Goal: Transaction & Acquisition: Book appointment/travel/reservation

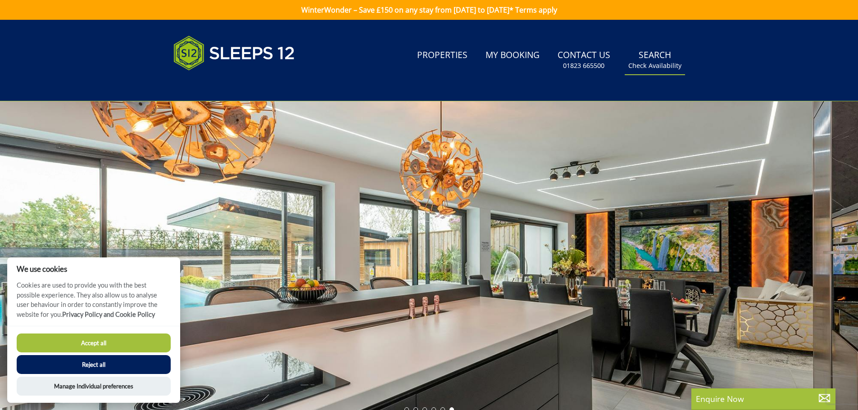
click at [666, 60] on link "Search Check Availability" at bounding box center [655, 59] width 60 height 29
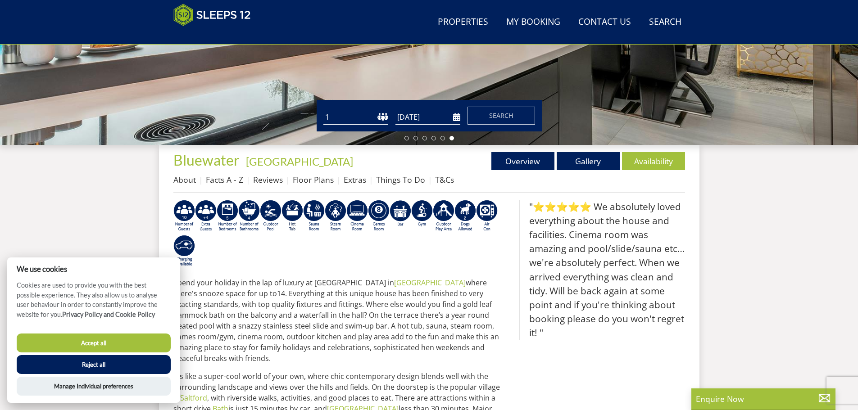
scroll to position [233, 0]
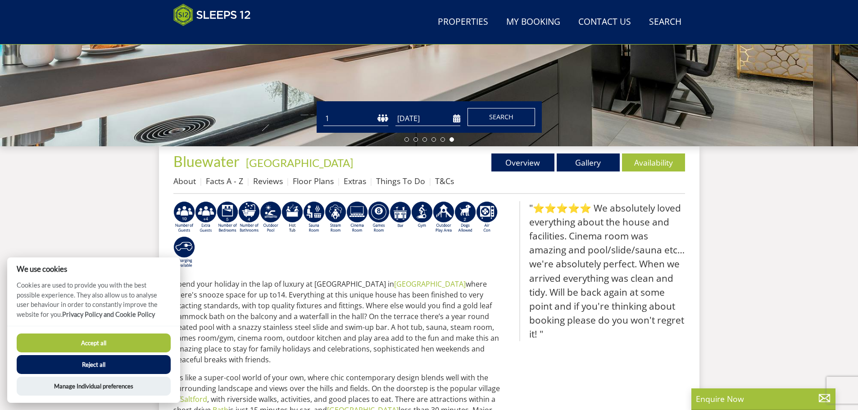
click at [502, 113] on span "Search" at bounding box center [501, 117] width 24 height 9
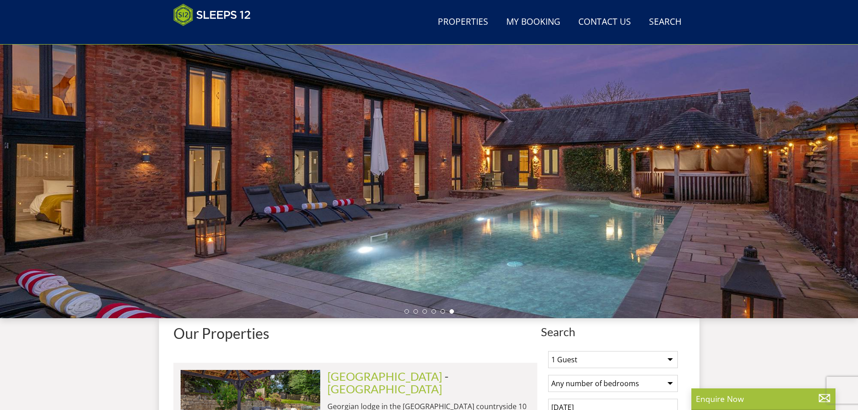
scroll to position [109, 0]
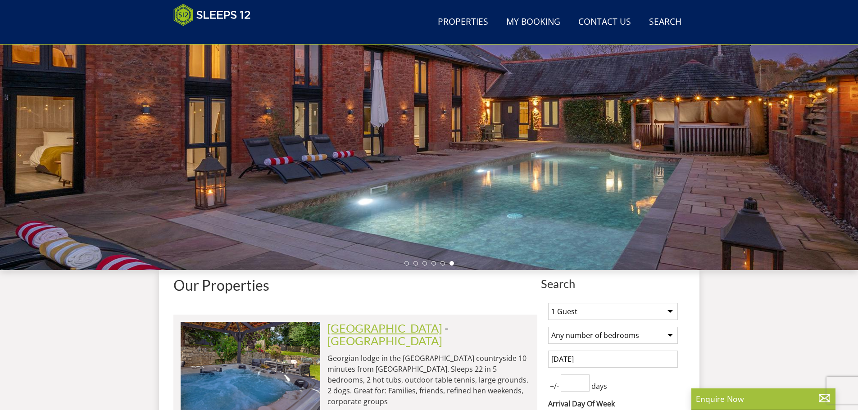
click at [381, 328] on link "[GEOGRAPHIC_DATA]" at bounding box center [384, 329] width 115 height 14
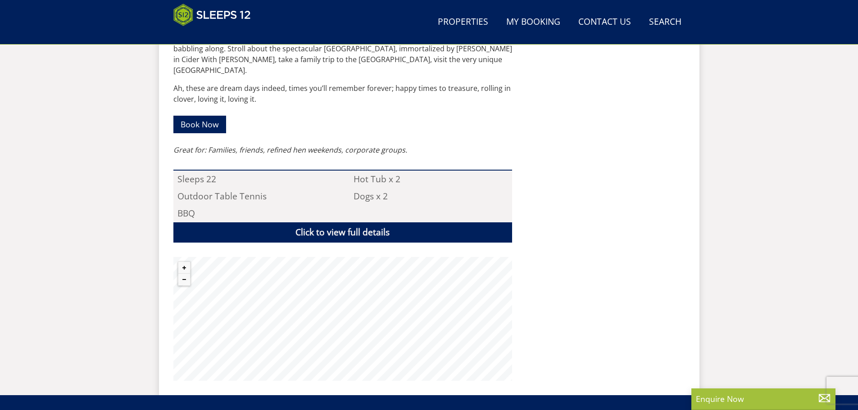
scroll to position [782, 0]
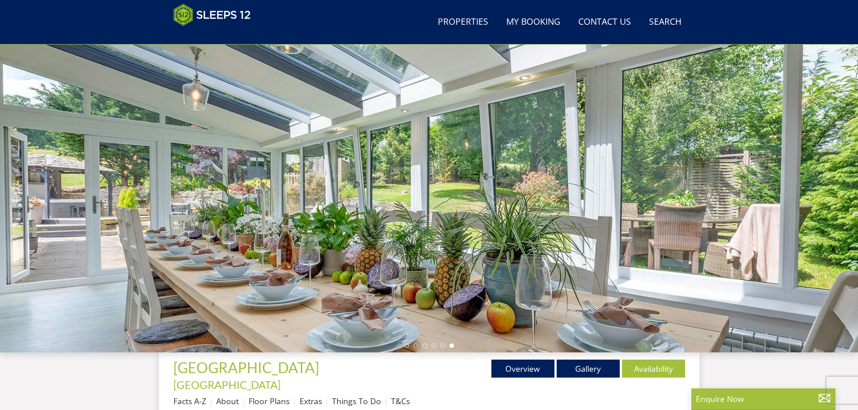
scroll to position [0, 0]
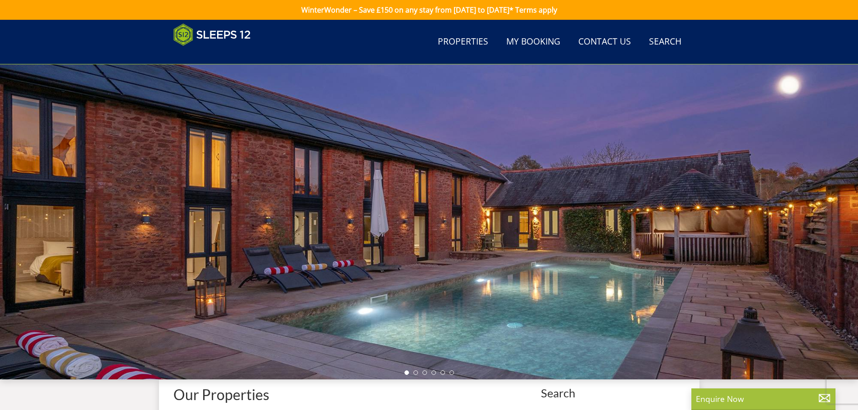
scroll to position [109, 0]
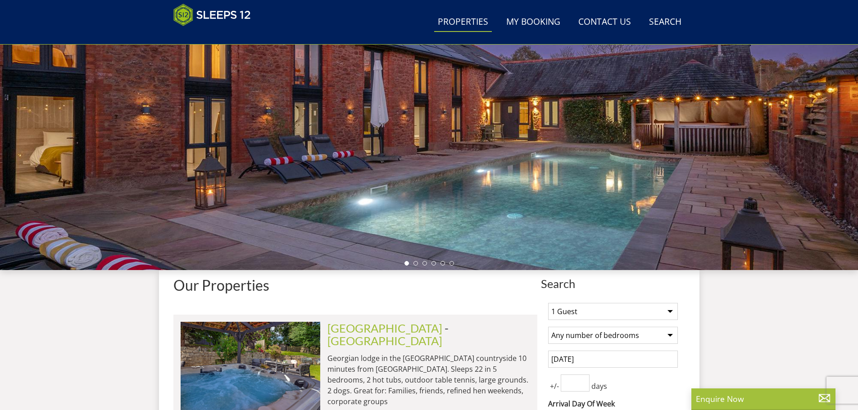
click at [468, 20] on link "Properties" at bounding box center [463, 22] width 58 height 20
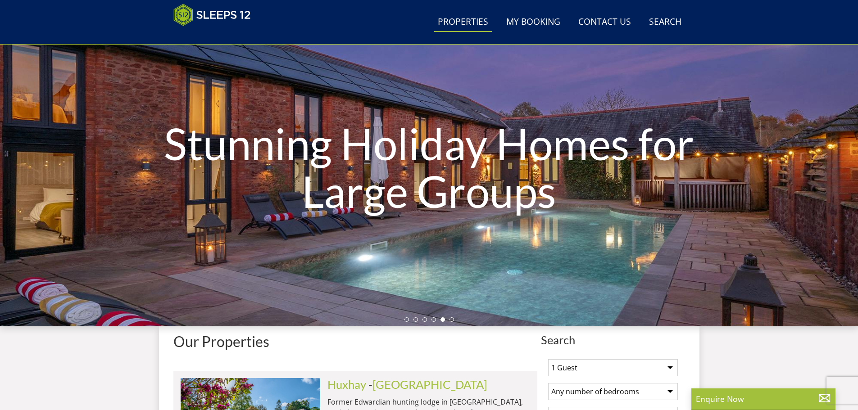
scroll to position [99, 0]
